Goal: Information Seeking & Learning: Check status

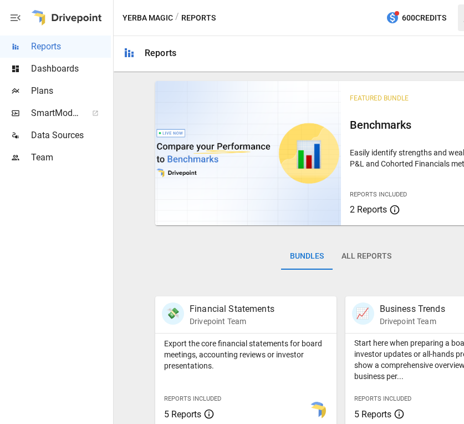
click at [58, 68] on span "Dashboards" at bounding box center [71, 68] width 80 height 13
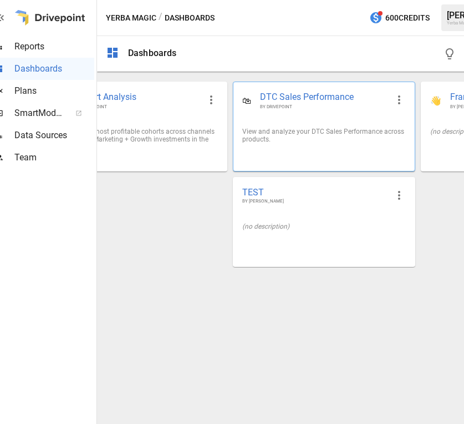
scroll to position [0, 19]
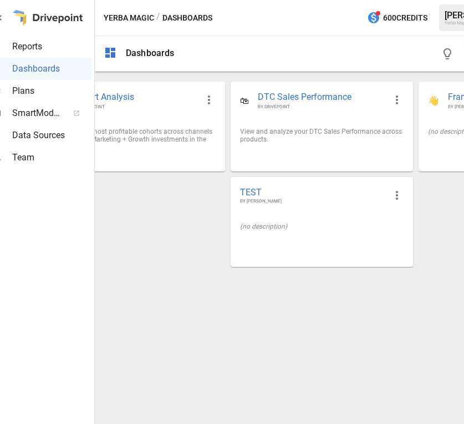
click at [430, 186] on div "👥 Cohort Analysis BY DRIVEPOINT Identify your most profitable cohorts across ch…" at bounding box center [322, 174] width 577 height 186
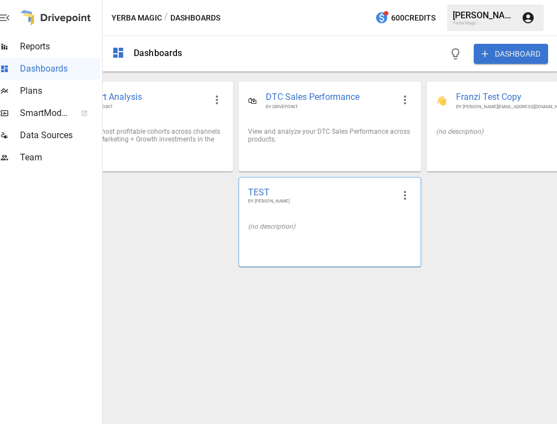
scroll to position [0, 0]
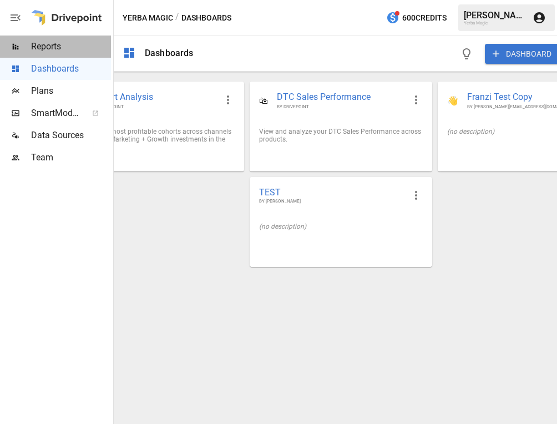
click at [76, 52] on span "Reports" at bounding box center [71, 46] width 80 height 13
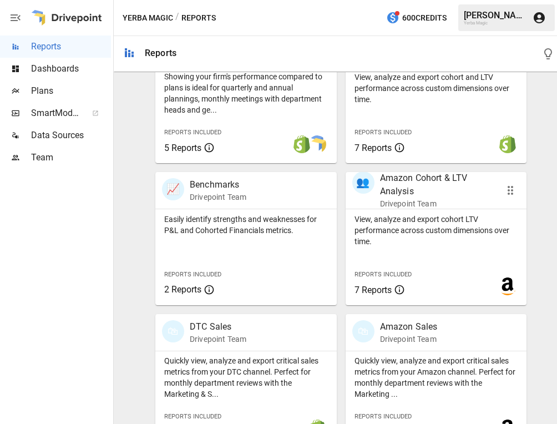
scroll to position [436, 0]
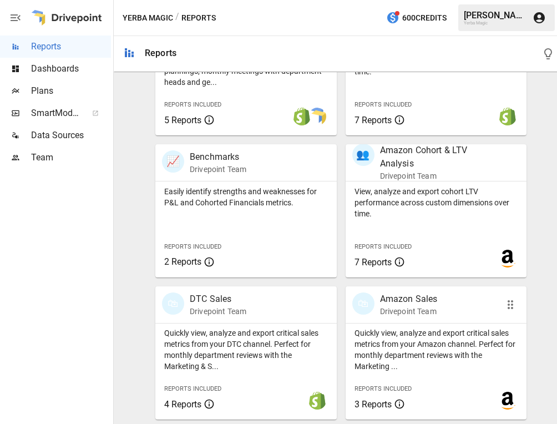
click at [432, 313] on p "Drivepoint Team" at bounding box center [409, 311] width 58 height 11
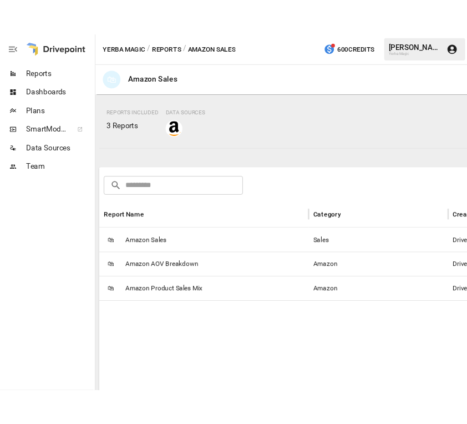
scroll to position [97, 0]
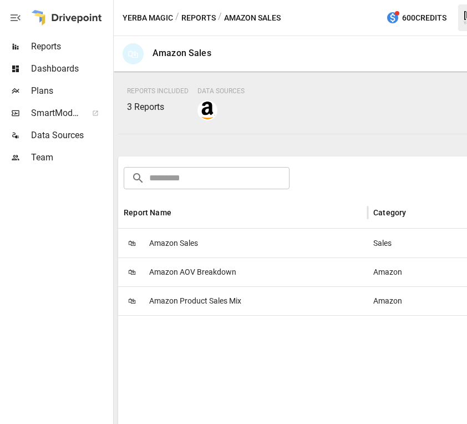
click at [269, 237] on div "🛍 Amazon Sales" at bounding box center [243, 243] width 250 height 29
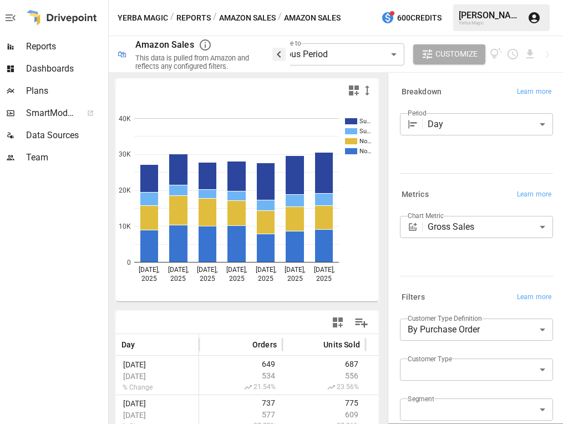
click at [282, 52] on icon "button" at bounding box center [278, 54] width 13 height 13
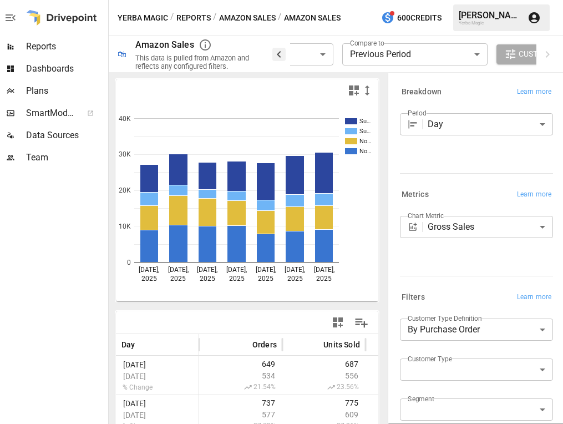
click at [281, 57] on icon "button" at bounding box center [278, 54] width 13 height 13
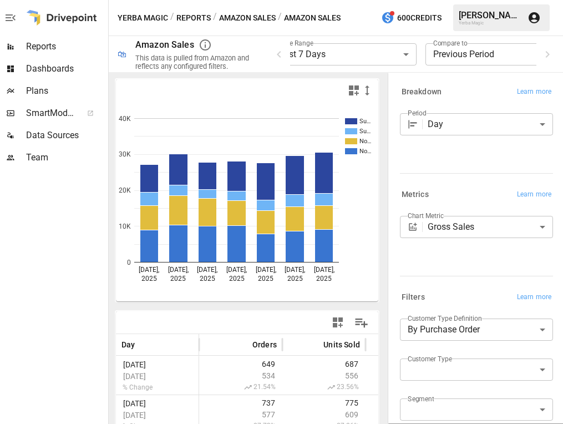
click at [360, 0] on body "**********" at bounding box center [276, 0] width 563 height 0
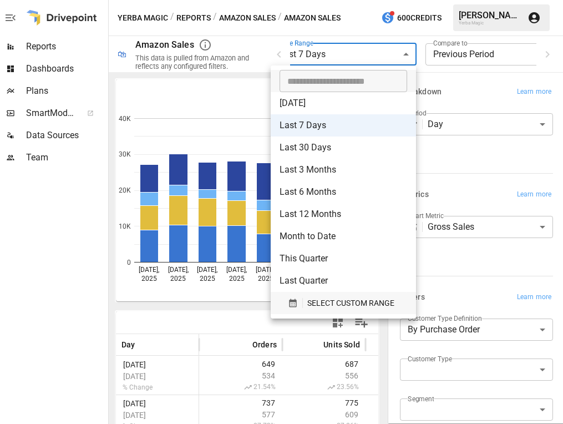
click at [355, 297] on span "SELECT CUSTOM RANGE" at bounding box center [350, 303] width 87 height 14
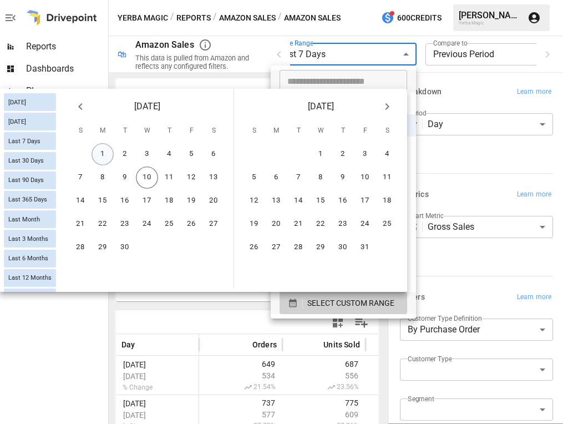
click at [98, 155] on button "1" at bounding box center [103, 154] width 22 height 22
click at [151, 179] on button "10" at bounding box center [147, 177] width 22 height 22
type input "******"
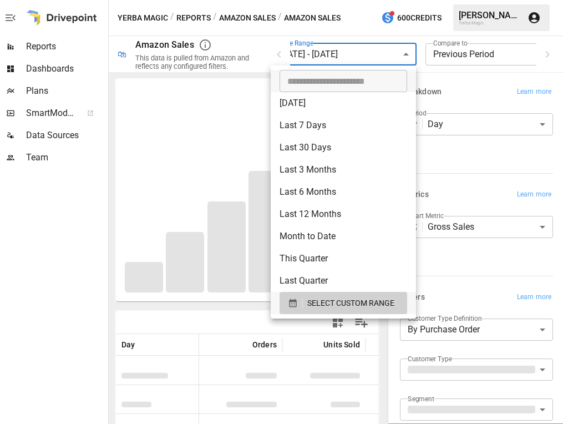
click at [109, 244] on div at bounding box center [281, 212] width 563 height 424
